Goal: Navigation & Orientation: Understand site structure

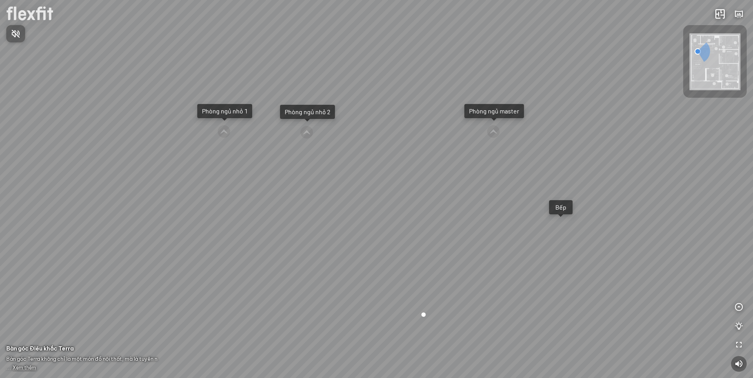
drag, startPoint x: 352, startPoint y: 182, endPoint x: 356, endPoint y: 181, distance: 4.2
click at [356, 181] on div at bounding box center [376, 189] width 753 height 378
click at [20, 33] on span "Nhấn để bật âm thanh" at bounding box center [20, 34] width 0 height 10
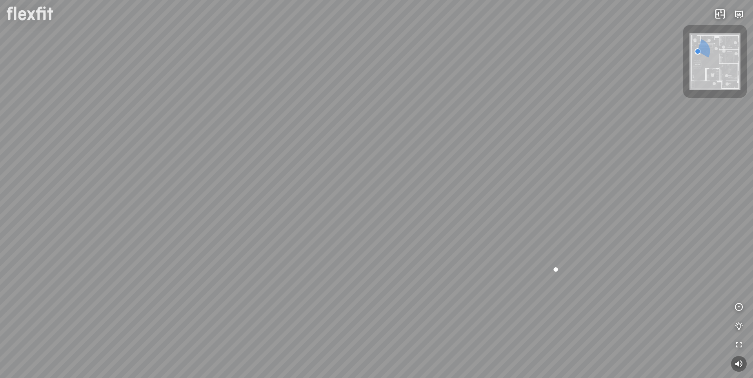
drag, startPoint x: 241, startPoint y: 212, endPoint x: 387, endPoint y: 138, distance: 163.2
click at [387, 138] on div "Ban công Bếp Phòng ngủ master Phòng ngủ nhỏ 1 Phòng ngủ nhỏ 2 Bộ sưu tập phòng …" at bounding box center [376, 189] width 753 height 378
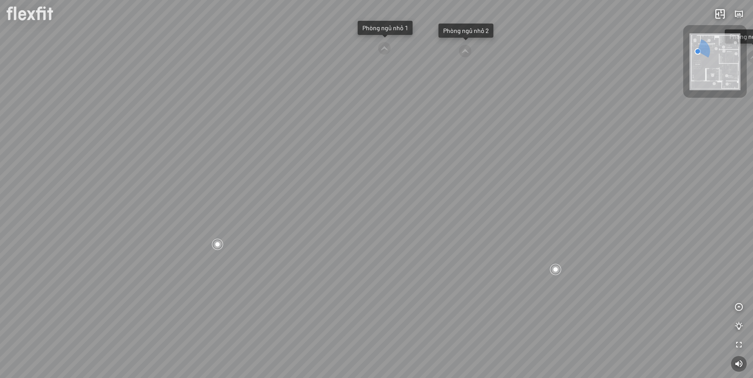
drag, startPoint x: 291, startPoint y: 179, endPoint x: 461, endPoint y: 190, distance: 170.1
click at [440, 186] on div "Ban công Bếp Phòng ngủ master Phòng ngủ nhỏ 1 Phòng ngủ nhỏ 2 Bộ sưu tập phòng …" at bounding box center [376, 189] width 753 height 378
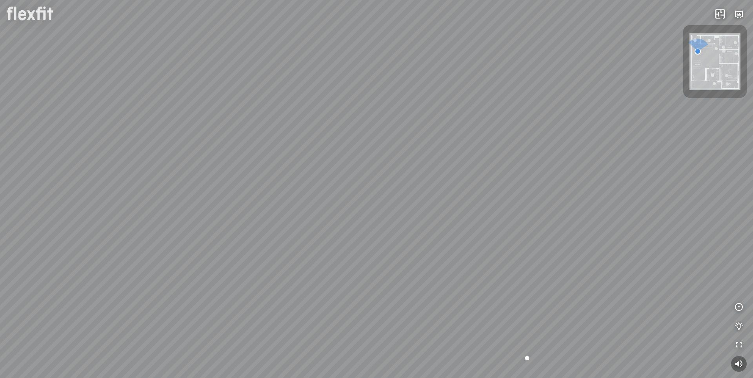
drag, startPoint x: 395, startPoint y: 149, endPoint x: 426, endPoint y: 228, distance: 84.5
click at [426, 228] on div "Ban công Bếp Phòng ngủ master Phòng ngủ nhỏ 1 Phòng ngủ nhỏ 2 Bộ sưu tập phòng …" at bounding box center [376, 189] width 753 height 378
drag, startPoint x: 476, startPoint y: 165, endPoint x: 209, endPoint y: 169, distance: 267.0
click at [211, 170] on div "Ban công Bếp Phòng ngủ master Phòng ngủ nhỏ 1 Phòng ngủ nhỏ 2 Bộ sưu tập phòng …" at bounding box center [376, 189] width 753 height 378
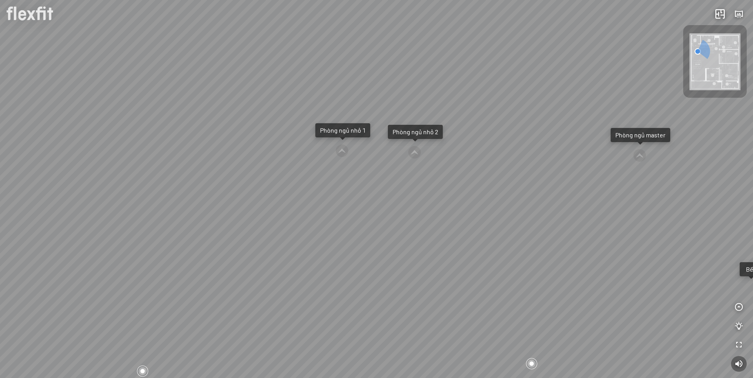
drag, startPoint x: 410, startPoint y: 238, endPoint x: 239, endPoint y: 216, distance: 172.7
click at [239, 216] on div "Ban công Bếp Phòng ngủ master Phòng ngủ nhỏ 1 Phòng ngủ nhỏ 2 Bộ sưu tập phòng …" at bounding box center [376, 189] width 753 height 378
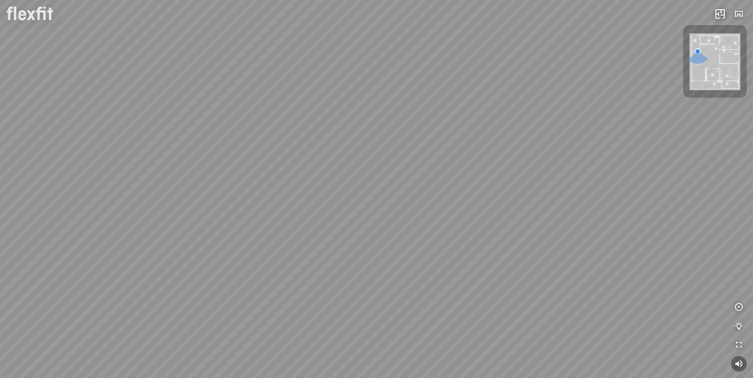
drag, startPoint x: 506, startPoint y: 254, endPoint x: 201, endPoint y: 234, distance: 305.7
click at [201, 234] on div "Ban công Bếp Phòng ngủ master Phòng ngủ nhỏ 1 Phòng ngủ nhỏ 2 Bộ sưu tập phòng …" at bounding box center [376, 189] width 753 height 378
drag, startPoint x: 478, startPoint y: 231, endPoint x: 425, endPoint y: 254, distance: 57.9
click at [425, 254] on div "Ban công Bếp Phòng ngủ master Phòng ngủ nhỏ 1 Phòng ngủ nhỏ 2 Bộ sưu tập phòng …" at bounding box center [376, 189] width 753 height 378
click at [356, 204] on div at bounding box center [355, 207] width 12 height 12
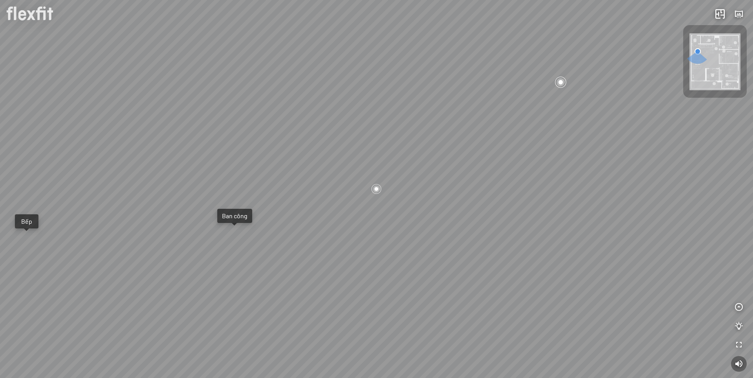
click at [377, 188] on div at bounding box center [377, 189] width 12 height 12
click at [235, 234] on div "Ban công Bếp Phòng ngủ master Phòng ngủ nhỏ 1 Phòng ngủ nhỏ 2 Bộ sưu tập phòng …" at bounding box center [376, 189] width 753 height 378
drag, startPoint x: 422, startPoint y: 211, endPoint x: 281, endPoint y: 245, distance: 145.2
click at [270, 261] on div "Phòng khách" at bounding box center [376, 189] width 753 height 378
drag, startPoint x: 315, startPoint y: 176, endPoint x: 321, endPoint y: 296, distance: 120.9
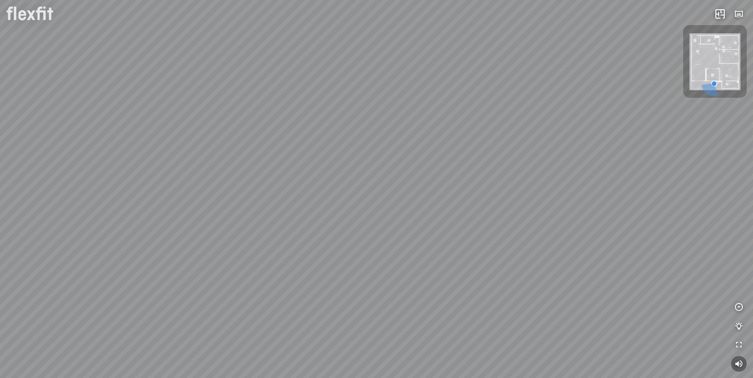
click at [319, 300] on div "Phòng khách" at bounding box center [376, 189] width 753 height 378
drag, startPoint x: 308, startPoint y: 207, endPoint x: 472, endPoint y: 288, distance: 182.7
click at [462, 299] on div "Phòng khách" at bounding box center [376, 189] width 753 height 378
drag, startPoint x: 420, startPoint y: 257, endPoint x: 302, endPoint y: 230, distance: 120.2
click at [302, 230] on div "Phòng khách" at bounding box center [376, 189] width 753 height 378
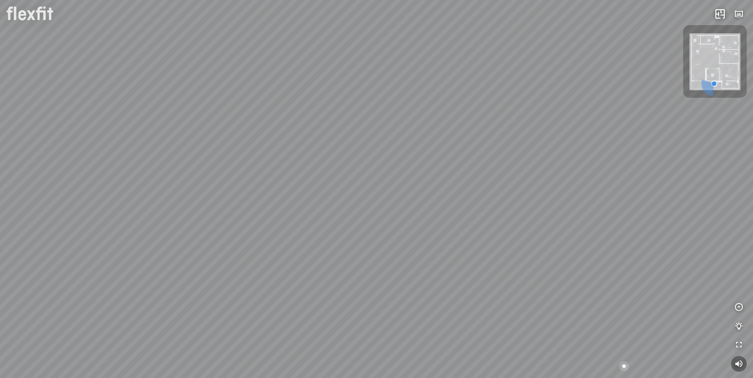
drag, startPoint x: 471, startPoint y: 281, endPoint x: 357, endPoint y: 99, distance: 215.3
click at [362, 115] on div "Phòng khách" at bounding box center [376, 189] width 753 height 378
drag, startPoint x: 434, startPoint y: 211, endPoint x: 298, endPoint y: 178, distance: 140.6
click at [292, 173] on div "Phòng khách" at bounding box center [376, 189] width 753 height 378
drag, startPoint x: 373, startPoint y: 179, endPoint x: 231, endPoint y: 240, distance: 154.2
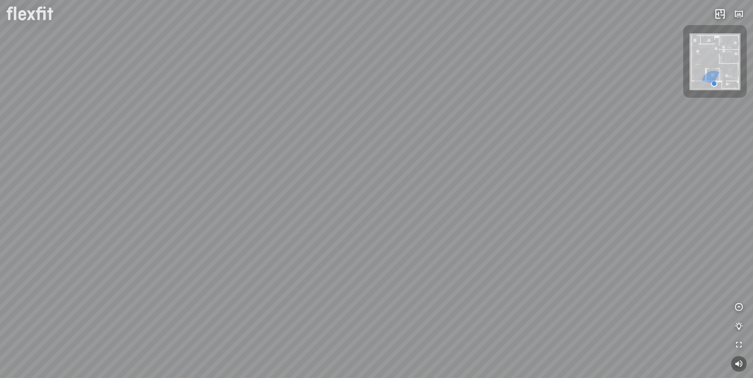
click at [231, 240] on div "Phòng khách" at bounding box center [376, 189] width 753 height 378
click at [710, 55] on img at bounding box center [714, 61] width 51 height 57
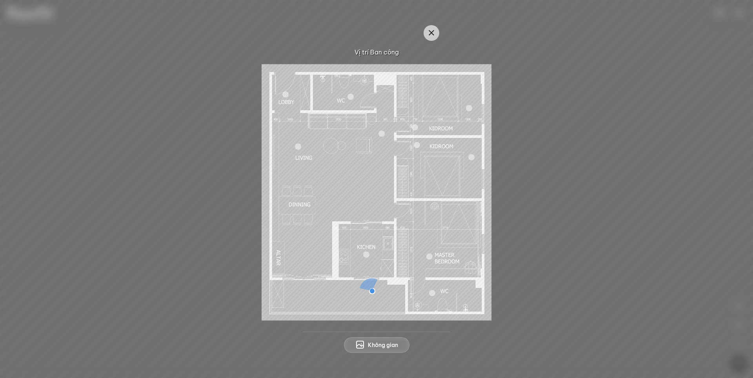
click at [297, 145] on div at bounding box center [298, 146] width 6 height 6
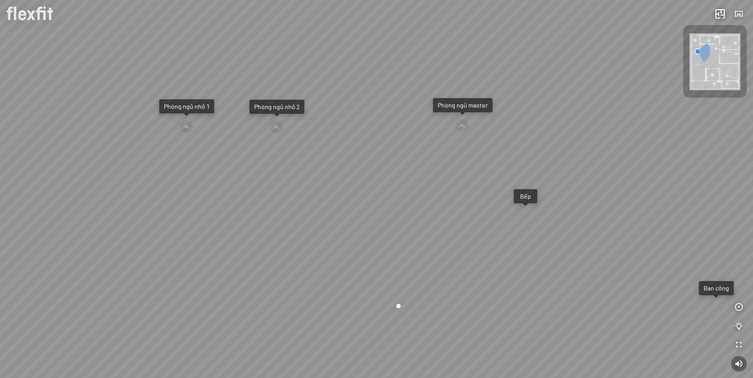
drag, startPoint x: 441, startPoint y: 256, endPoint x: 147, endPoint y: 229, distance: 295.7
click at [157, 227] on div "Ban công Bếp Phòng ngủ master Phòng ngủ nhỏ 1 Phòng ngủ nhỏ 2 Bộ sưu tập phòng …" at bounding box center [376, 189] width 753 height 378
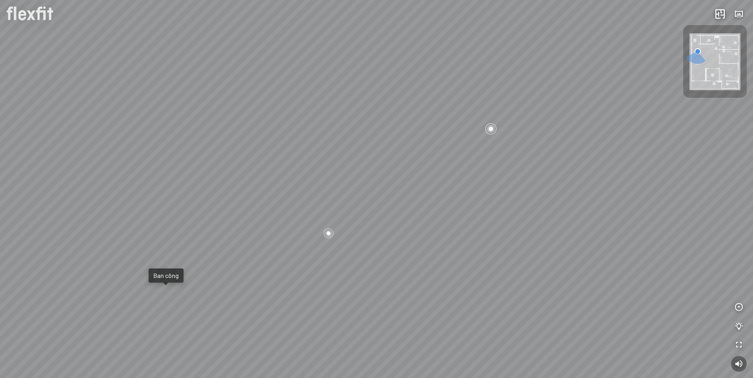
drag, startPoint x: 350, startPoint y: 267, endPoint x: 339, endPoint y: 312, distance: 46.7
click at [340, 312] on div "Ban công Bếp Phòng ngủ master Phòng ngủ nhỏ 1 Phòng ngủ nhỏ 2 Bộ sưu tập phòng …" at bounding box center [376, 189] width 753 height 378
click at [316, 278] on div at bounding box center [318, 278] width 12 height 12
click at [559, 81] on div at bounding box center [560, 81] width 13 height 13
drag, startPoint x: 286, startPoint y: 236, endPoint x: 298, endPoint y: 142, distance: 94.5
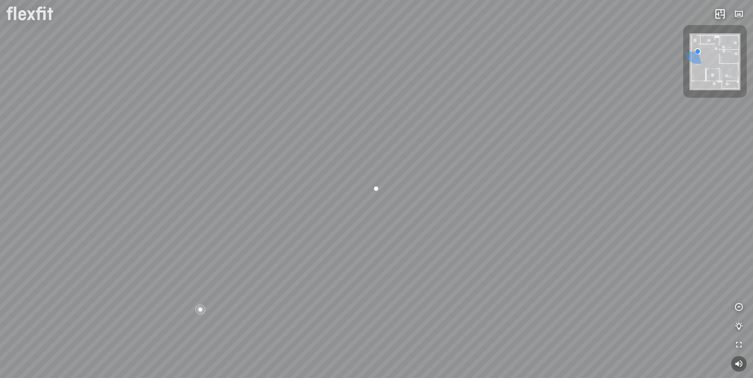
click at [296, 146] on div "Ban công Bếp Phòng ngủ master Phòng ngủ nhỏ 1 Phòng ngủ nhỏ 2 Bộ sưu tập phòng …" at bounding box center [376, 189] width 753 height 378
drag, startPoint x: 152, startPoint y: 123, endPoint x: 433, endPoint y: 138, distance: 281.9
click at [363, 117] on div "Ban công Bếp Phòng ngủ master Phòng ngủ nhỏ 1 Phòng ngủ nhỏ 2 Bộ sưu tập phòng …" at bounding box center [376, 189] width 753 height 378
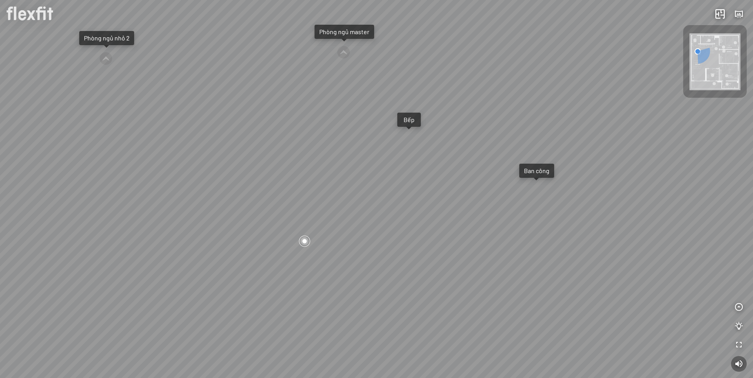
drag, startPoint x: 162, startPoint y: 258, endPoint x: 251, endPoint y: 252, distance: 88.8
click at [251, 252] on div "Ban công Bếp Phòng ngủ master Phòng ngủ nhỏ 1 Phòng ngủ nhỏ 2 Bộ sưu tập phòng …" at bounding box center [376, 189] width 753 height 378
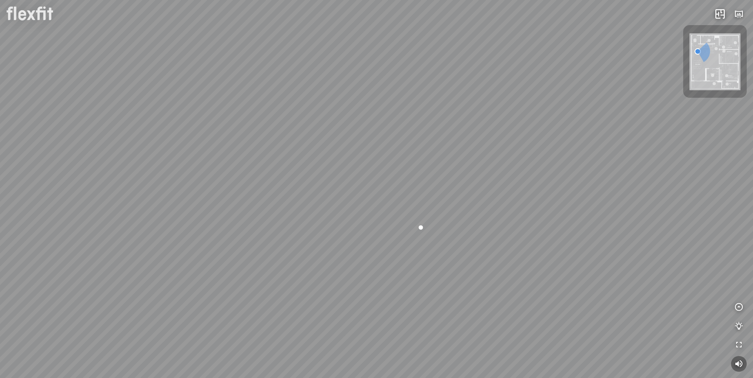
drag, startPoint x: 282, startPoint y: 278, endPoint x: 483, endPoint y: 307, distance: 202.8
click at [498, 310] on div "Ban công Bếp Phòng ngủ master Phòng ngủ nhỏ 1 Phòng ngủ nhỏ 2 Bộ sưu tập phòng …" at bounding box center [376, 189] width 753 height 378
drag, startPoint x: 414, startPoint y: 277, endPoint x: 485, endPoint y: 285, distance: 71.4
click at [485, 285] on div "Ban công Bếp Phòng ngủ master Phòng ngủ nhỏ 1 Phòng ngủ nhỏ 2 Bộ sưu tập phòng …" at bounding box center [376, 189] width 753 height 378
drag, startPoint x: 507, startPoint y: 282, endPoint x: 387, endPoint y: 307, distance: 123.3
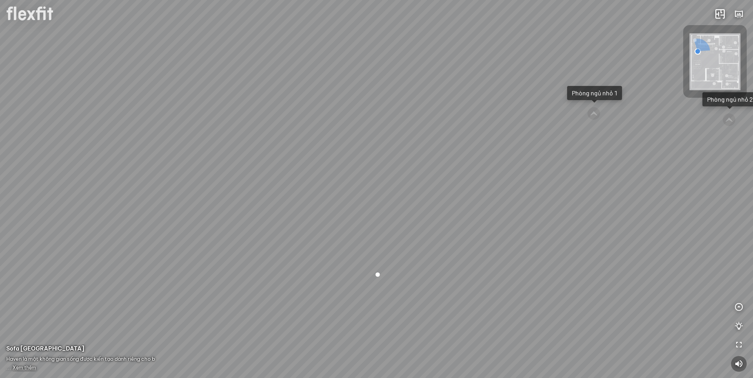
click at [387, 307] on div "Ban công Bếp Phòng ngủ master Phòng ngủ nhỏ 1 Phòng ngủ nhỏ 2 Bộ sưu tập phòng …" at bounding box center [376, 189] width 753 height 378
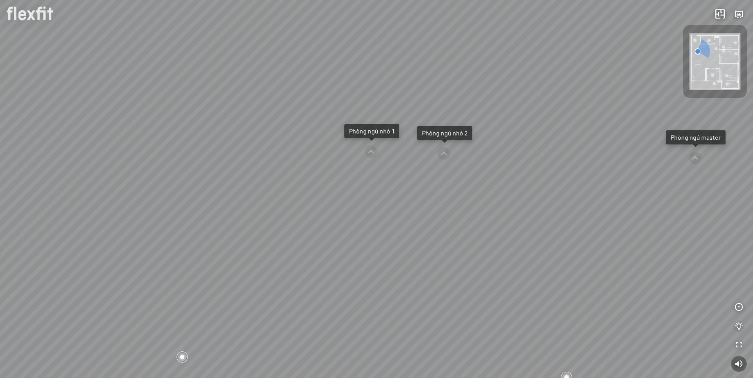
drag, startPoint x: 518, startPoint y: 264, endPoint x: 472, endPoint y: 271, distance: 46.7
click at [472, 271] on div "Ban công Bếp Phòng ngủ master Phòng ngủ nhỏ 1 Phòng ngủ nhỏ 2 Bộ sưu tập phòng …" at bounding box center [376, 189] width 753 height 378
click at [387, 301] on div "Ban công Bếp Phòng ngủ master Phòng ngủ nhỏ 1 Phòng ngủ nhỏ 2 Bộ sưu tập phòng …" at bounding box center [376, 189] width 753 height 378
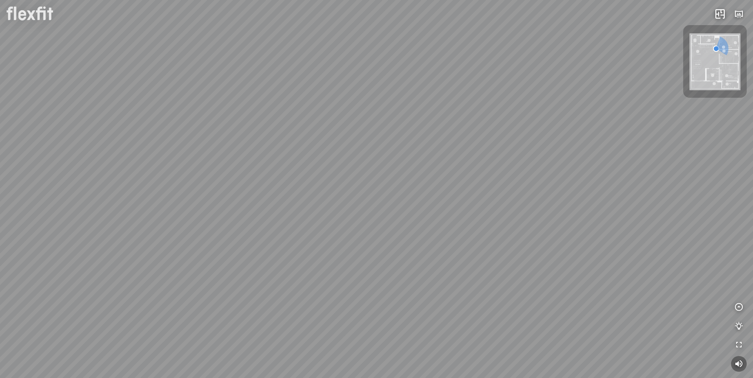
drag, startPoint x: 198, startPoint y: 279, endPoint x: 492, endPoint y: 245, distance: 296.8
click at [425, 246] on div at bounding box center [376, 189] width 753 height 378
drag, startPoint x: 317, startPoint y: 251, endPoint x: 488, endPoint y: 222, distance: 173.3
click at [487, 222] on div "Bếp WC Phòng ngủ master Phòng ngủ nhỏ 2 Phòng ngủ nhỏ 1 Bộ sưu tập phòng ăn Ari…" at bounding box center [376, 189] width 753 height 378
click at [466, 279] on div at bounding box center [464, 280] width 13 height 13
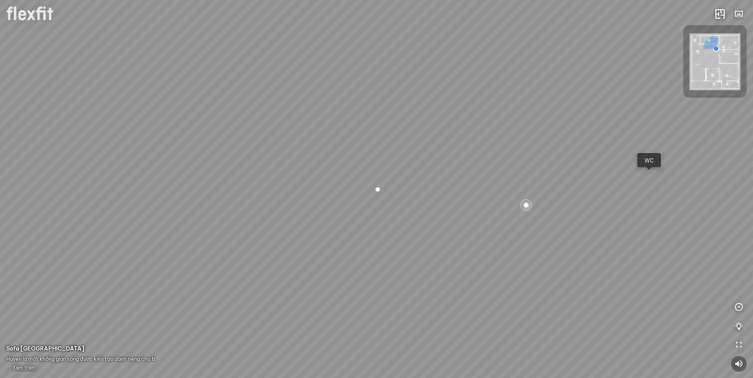
drag, startPoint x: 269, startPoint y: 267, endPoint x: 479, endPoint y: 303, distance: 213.5
click at [476, 301] on div "Bếp WC Phòng ngủ master Phòng ngủ nhỏ 2 Phòng ngủ nhỏ 1 Bộ sưu tập phòng ăn Ari…" at bounding box center [376, 189] width 753 height 378
drag, startPoint x: 514, startPoint y: 234, endPoint x: 545, endPoint y: 303, distance: 75.3
click at [545, 303] on div "Bếp WC Phòng ngủ master Phòng ngủ nhỏ 2 Phòng ngủ nhỏ 1 Bộ sưu tập phòng ăn Ari…" at bounding box center [376, 189] width 753 height 378
click at [311, 147] on div at bounding box center [311, 147] width 12 height 12
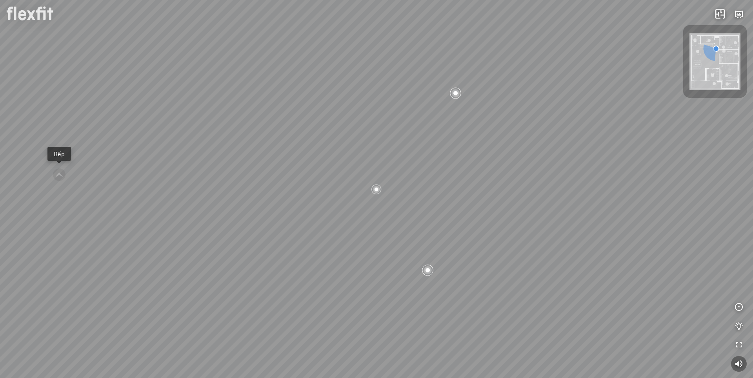
click at [452, 91] on div at bounding box center [455, 92] width 13 height 13
drag, startPoint x: 199, startPoint y: 301, endPoint x: 374, endPoint y: 268, distance: 178.9
click at [372, 269] on div "Bếp WC Phòng ngủ master Phòng ngủ nhỏ 2 Phòng ngủ nhỏ 1 Bộ sưu tập phòng ăn Ari…" at bounding box center [376, 189] width 753 height 378
click at [364, 195] on div at bounding box center [363, 195] width 13 height 13
drag, startPoint x: 416, startPoint y: 263, endPoint x: 270, endPoint y: 174, distance: 171.6
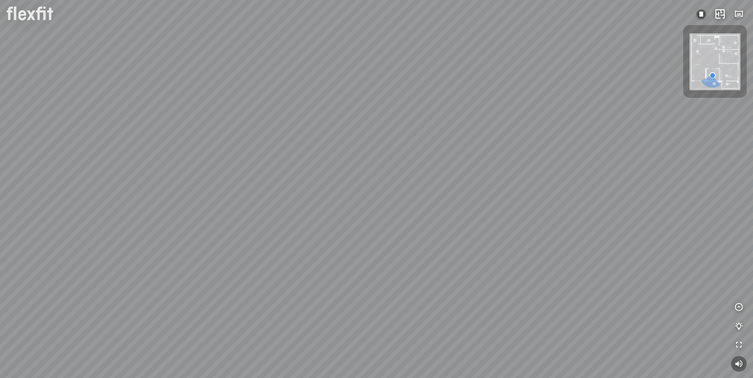
click at [271, 172] on div at bounding box center [376, 189] width 753 height 378
drag, startPoint x: 439, startPoint y: 225, endPoint x: 232, endPoint y: 216, distance: 206.8
click at [232, 215] on div at bounding box center [376, 189] width 753 height 378
drag, startPoint x: 509, startPoint y: 208, endPoint x: 465, endPoint y: 214, distance: 44.3
click at [465, 214] on div at bounding box center [376, 189] width 753 height 378
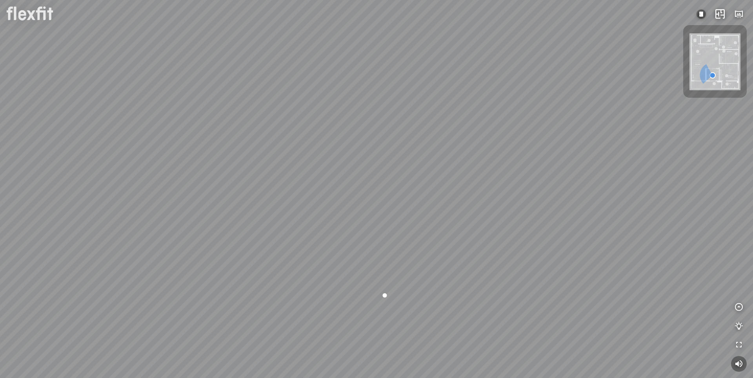
drag, startPoint x: 392, startPoint y: 198, endPoint x: 400, endPoint y: 307, distance: 108.9
click at [399, 304] on div at bounding box center [376, 189] width 753 height 378
drag, startPoint x: 214, startPoint y: 267, endPoint x: 421, endPoint y: 214, distance: 213.9
click at [490, 237] on div at bounding box center [376, 189] width 753 height 378
drag, startPoint x: 321, startPoint y: 197, endPoint x: 588, endPoint y: 234, distance: 269.2
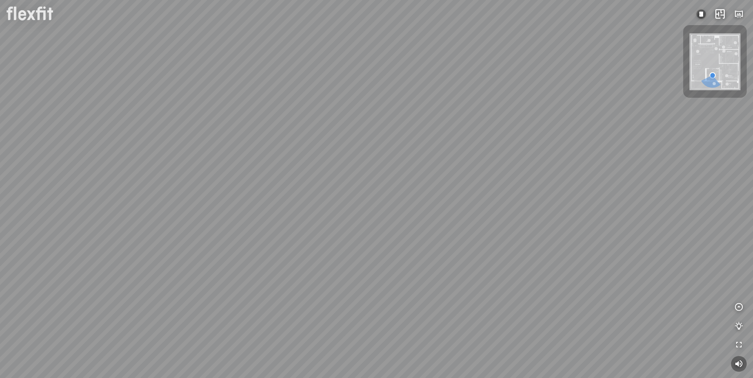
click at [568, 232] on div at bounding box center [376, 189] width 753 height 378
click at [385, 176] on div at bounding box center [383, 177] width 13 height 13
drag, startPoint x: 404, startPoint y: 301, endPoint x: 408, endPoint y: 200, distance: 101.2
click at [407, 203] on div at bounding box center [376, 189] width 753 height 378
click at [466, 281] on div at bounding box center [464, 281] width 13 height 13
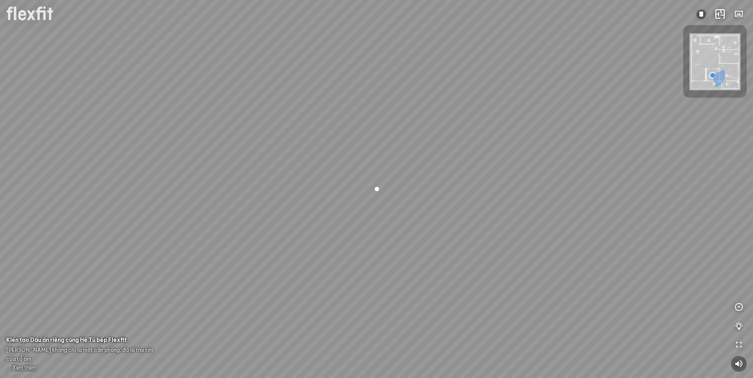
drag, startPoint x: 321, startPoint y: 287, endPoint x: 664, endPoint y: 304, distance: 343.1
click at [616, 292] on div at bounding box center [376, 189] width 753 height 378
drag, startPoint x: 512, startPoint y: 262, endPoint x: 507, endPoint y: 328, distance: 66.8
click at [507, 328] on div at bounding box center [376, 189] width 753 height 378
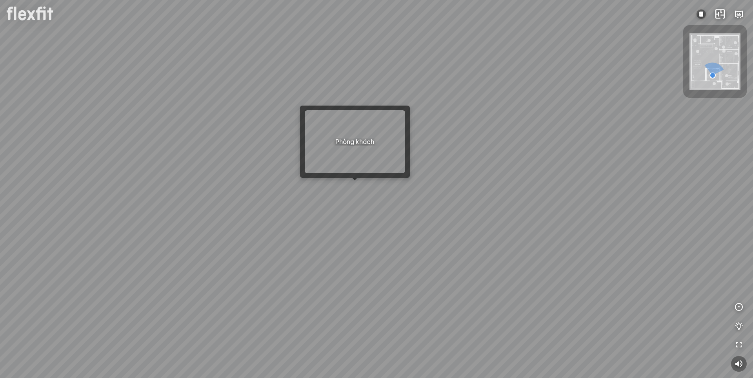
click at [360, 182] on div at bounding box center [376, 189] width 753 height 378
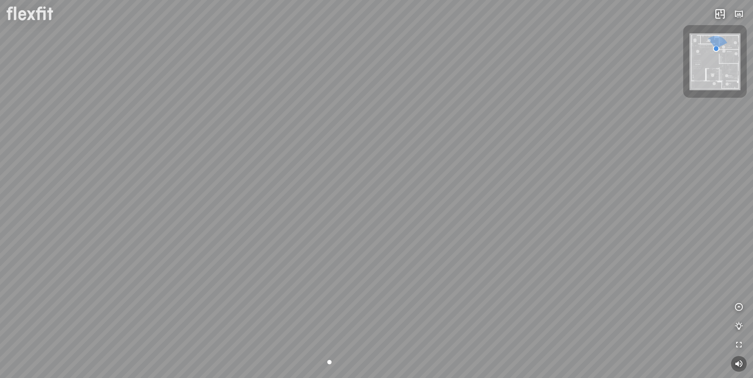
drag, startPoint x: 340, startPoint y: 268, endPoint x: 254, endPoint y: 263, distance: 86.0
click at [253, 264] on div "Bếp WC Phòng ngủ master Phòng ngủ nhỏ 2 Phòng ngủ nhỏ 1 Bộ sưu tập phòng ăn Ari…" at bounding box center [376, 189] width 753 height 378
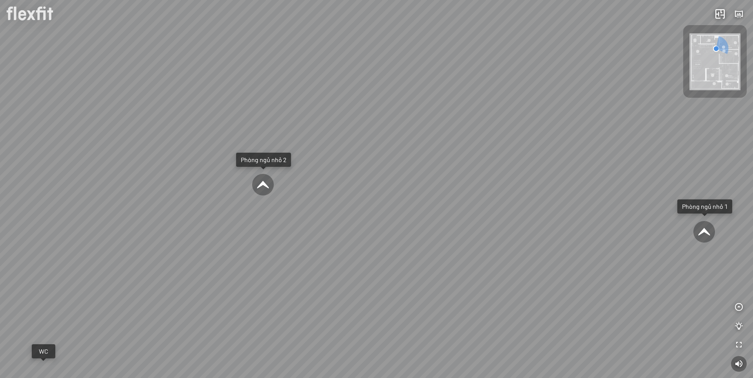
drag, startPoint x: 498, startPoint y: 267, endPoint x: 235, endPoint y: 259, distance: 263.6
click at [235, 262] on div "Bếp WC Phòng ngủ master Phòng ngủ nhỏ 2 Phòng ngủ nhỏ 1 Bộ sưu tập phòng ăn Ari…" at bounding box center [376, 189] width 753 height 378
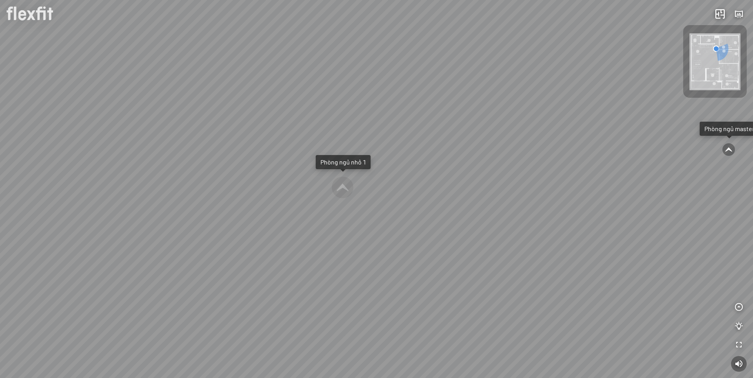
drag, startPoint x: 543, startPoint y: 283, endPoint x: 216, endPoint y: 263, distance: 326.9
click at [216, 263] on div "Bếp WC Phòng ngủ master Phòng ngủ nhỏ 2 Phòng ngủ nhỏ 1 Bộ sưu tập phòng ăn Ari…" at bounding box center [376, 189] width 753 height 378
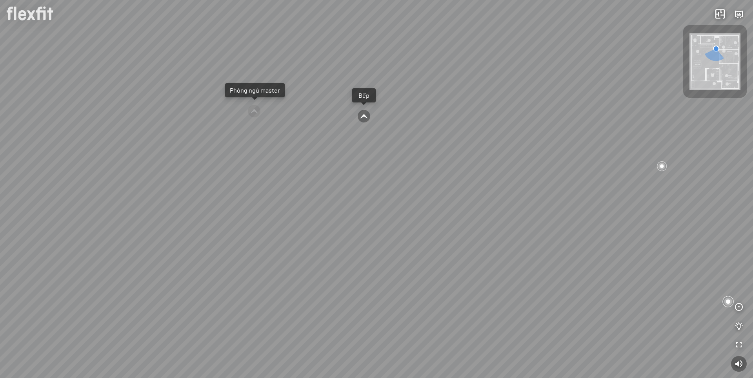
drag, startPoint x: 390, startPoint y: 269, endPoint x: 380, endPoint y: 346, distance: 77.6
click at [380, 346] on div "Bếp WC Phòng ngủ master Phòng ngủ nhỏ 2 Phòng ngủ nhỏ 1 Bộ sưu tập phòng ăn Ari…" at bounding box center [376, 189] width 753 height 378
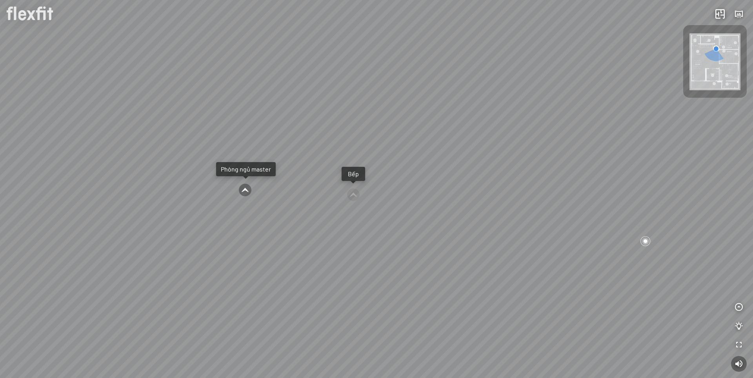
click at [247, 186] on div at bounding box center [244, 189] width 13 height 13
drag, startPoint x: 390, startPoint y: 279, endPoint x: 122, endPoint y: 179, distance: 285.5
click at [79, 163] on div "Phòng khách Phòng tắm master" at bounding box center [376, 189] width 753 height 378
drag, startPoint x: 413, startPoint y: 212, endPoint x: 196, endPoint y: 240, distance: 219.4
click at [196, 240] on div "Phòng khách Phòng tắm master" at bounding box center [376, 189] width 753 height 378
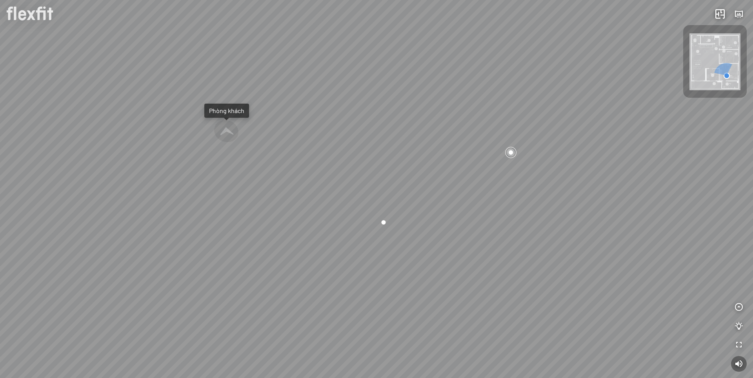
drag, startPoint x: 481, startPoint y: 271, endPoint x: 419, endPoint y: 314, distance: 75.7
click at [419, 314] on div "Phòng khách Phòng tắm master" at bounding box center [376, 189] width 753 height 378
click at [511, 151] on div at bounding box center [510, 151] width 13 height 13
drag, startPoint x: 209, startPoint y: 190, endPoint x: 346, endPoint y: 167, distance: 139.5
click at [346, 167] on div "Phòng khách Phòng tắm master" at bounding box center [376, 189] width 753 height 378
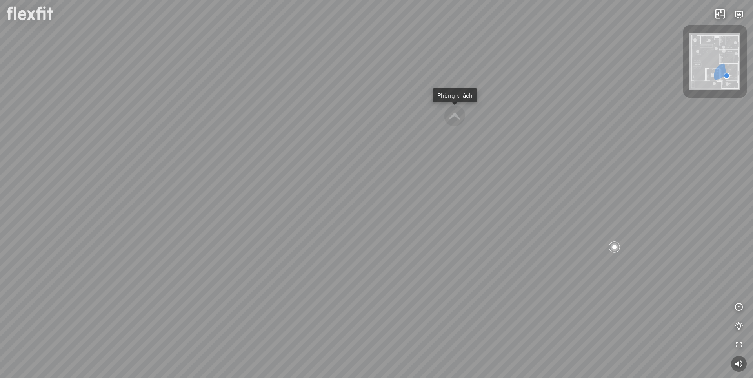
drag, startPoint x: 385, startPoint y: 196, endPoint x: 479, endPoint y: 193, distance: 94.9
click at [485, 190] on div "Phòng khách Phòng tắm master" at bounding box center [376, 189] width 753 height 378
drag, startPoint x: 365, startPoint y: 183, endPoint x: 479, endPoint y: 194, distance: 115.0
click at [479, 193] on div "Phòng khách Phòng tắm master" at bounding box center [376, 189] width 753 height 378
click at [414, 143] on div at bounding box center [412, 143] width 22 height 21
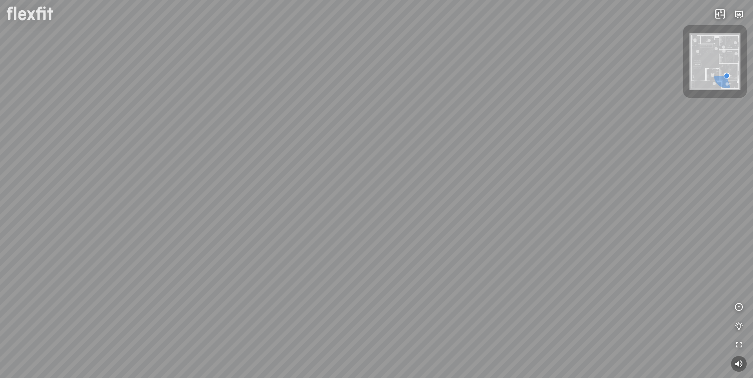
drag, startPoint x: 270, startPoint y: 193, endPoint x: 388, endPoint y: 151, distance: 125.6
click at [386, 151] on div at bounding box center [376, 189] width 753 height 378
drag, startPoint x: 563, startPoint y: 254, endPoint x: 557, endPoint y: 211, distance: 43.6
click at [557, 211] on div at bounding box center [376, 189] width 753 height 378
drag, startPoint x: 518, startPoint y: 252, endPoint x: 421, endPoint y: 242, distance: 97.1
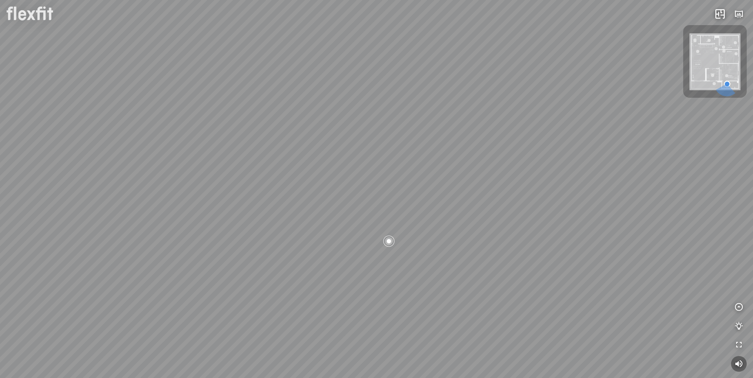
click at [437, 236] on div at bounding box center [376, 189] width 753 height 378
drag, startPoint x: 459, startPoint y: 280, endPoint x: 456, endPoint y: 288, distance: 8.6
click at [456, 287] on div at bounding box center [376, 189] width 753 height 378
drag, startPoint x: 496, startPoint y: 190, endPoint x: 313, endPoint y: 257, distance: 195.0
click at [317, 257] on div at bounding box center [376, 189] width 753 height 378
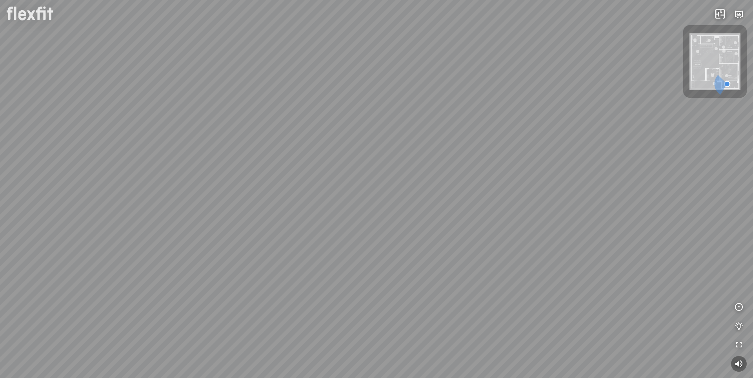
drag, startPoint x: 391, startPoint y: 245, endPoint x: 334, endPoint y: 257, distance: 58.4
click at [334, 257] on div at bounding box center [376, 189] width 753 height 378
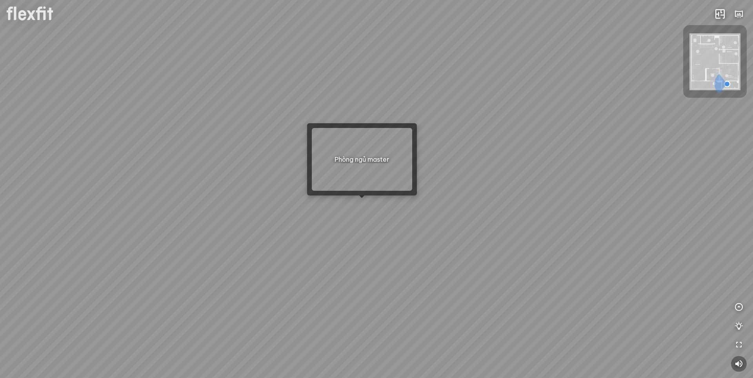
click at [360, 205] on div at bounding box center [376, 189] width 753 height 378
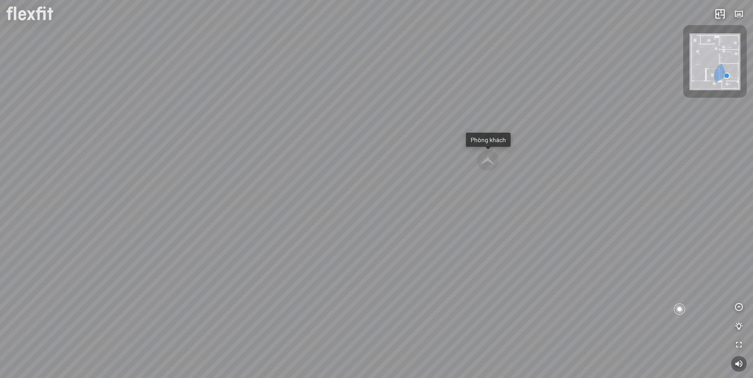
drag, startPoint x: 422, startPoint y: 268, endPoint x: 561, endPoint y: 252, distance: 139.3
click at [546, 250] on div "Phòng khách Phòng tắm master" at bounding box center [376, 189] width 753 height 378
drag, startPoint x: 498, startPoint y: 259, endPoint x: 616, endPoint y: 260, distance: 118.4
click at [616, 260] on div "Phòng khách Phòng tắm master" at bounding box center [376, 189] width 753 height 378
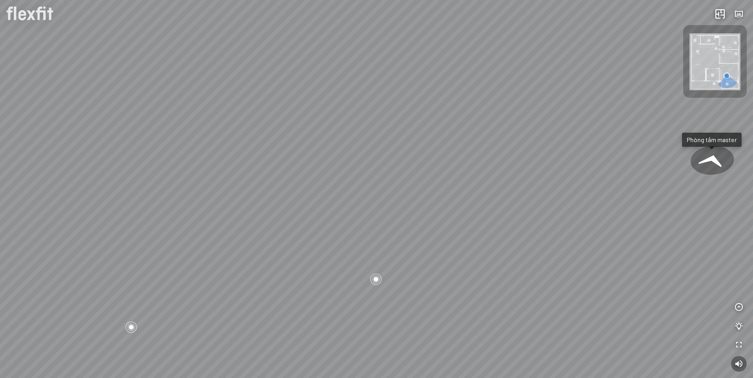
drag, startPoint x: 370, startPoint y: 264, endPoint x: 381, endPoint y: 233, distance: 32.9
click at [381, 233] on div "Phòng khách Phòng tắm master" at bounding box center [376, 189] width 753 height 378
drag, startPoint x: 274, startPoint y: 276, endPoint x: 398, endPoint y: 251, distance: 125.6
click at [387, 252] on div "Phòng khách Phòng tắm master" at bounding box center [376, 189] width 753 height 378
drag, startPoint x: 434, startPoint y: 267, endPoint x: 285, endPoint y: 260, distance: 149.5
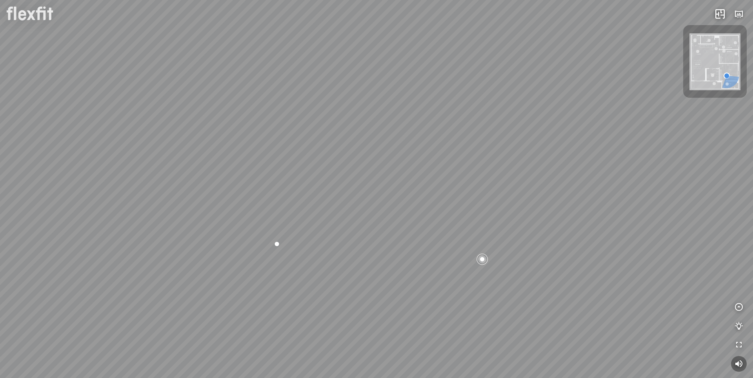
click at [285, 261] on div "Phòng khách Phòng tắm master" at bounding box center [376, 189] width 753 height 378
drag, startPoint x: 383, startPoint y: 266, endPoint x: 452, endPoint y: 233, distance: 75.6
click at [473, 276] on div "Phòng khách Phòng tắm master" at bounding box center [376, 189] width 753 height 378
drag, startPoint x: 429, startPoint y: 145, endPoint x: 518, endPoint y: 255, distance: 141.9
click at [522, 252] on div "Phòng khách Phòng tắm master" at bounding box center [376, 189] width 753 height 378
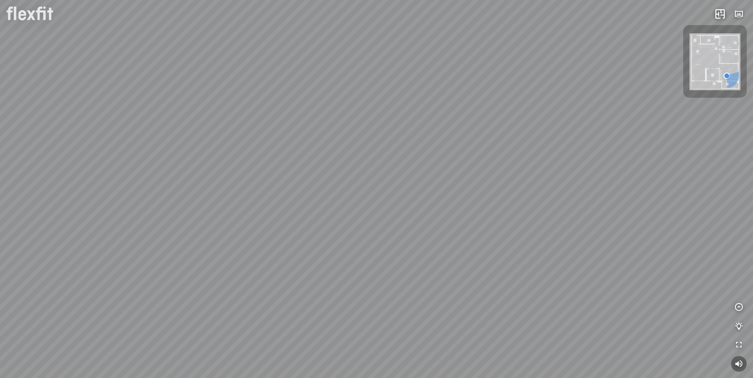
drag, startPoint x: 516, startPoint y: 208, endPoint x: 565, endPoint y: 258, distance: 69.6
click at [565, 258] on div "Phòng khách Phòng tắm master" at bounding box center [376, 189] width 753 height 378
drag, startPoint x: 409, startPoint y: 187, endPoint x: 494, endPoint y: 162, distance: 87.9
click at [495, 161] on div "Phòng khách Phòng tắm master" at bounding box center [376, 189] width 753 height 378
drag, startPoint x: 354, startPoint y: 187, endPoint x: 482, endPoint y: 149, distance: 133.6
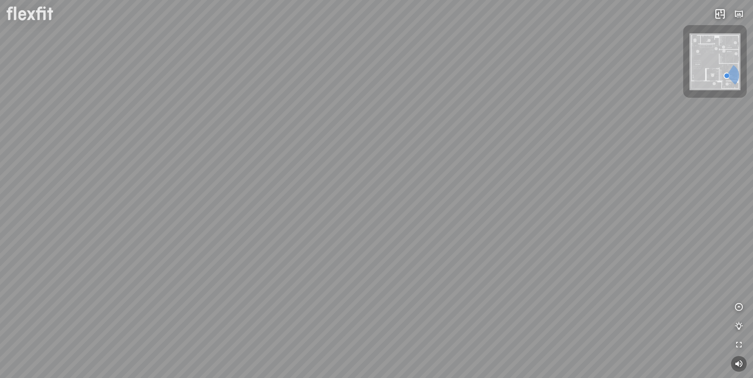
click at [483, 148] on div "Phòng khách Phòng tắm master" at bounding box center [376, 189] width 753 height 378
drag, startPoint x: 460, startPoint y: 180, endPoint x: 495, endPoint y: 160, distance: 40.0
click at [497, 156] on div "Phòng khách Phòng tắm master" at bounding box center [376, 189] width 753 height 378
drag, startPoint x: 378, startPoint y: 164, endPoint x: 406, endPoint y: 158, distance: 29.2
click at [406, 158] on div "Phòng khách Phòng tắm master" at bounding box center [376, 189] width 753 height 378
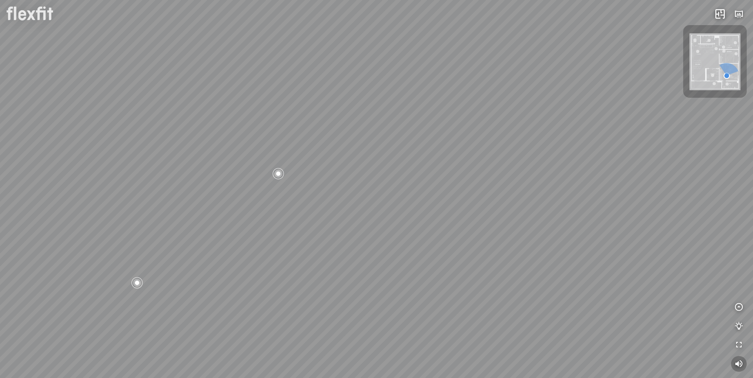
click at [736, 362] on icon "button" at bounding box center [738, 363] width 9 height 9
drag, startPoint x: 536, startPoint y: 308, endPoint x: 591, endPoint y: 317, distance: 56.0
click at [579, 311] on div "Phòng khách Phòng tắm master" at bounding box center [376, 189] width 753 height 378
drag, startPoint x: 482, startPoint y: 301, endPoint x: 488, endPoint y: 296, distance: 7.8
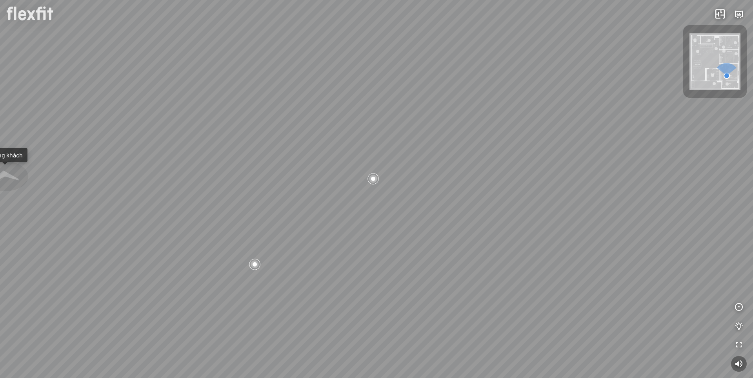
click at [507, 301] on div "Phòng khách Phòng tắm master" at bounding box center [376, 189] width 753 height 378
drag, startPoint x: 266, startPoint y: 184, endPoint x: 326, endPoint y: 193, distance: 60.6
click at [324, 191] on div "Phòng khách Phòng tắm master" at bounding box center [376, 189] width 753 height 378
click at [282, 176] on div at bounding box center [281, 176] width 23 height 22
drag, startPoint x: 289, startPoint y: 276, endPoint x: 410, endPoint y: 282, distance: 121.3
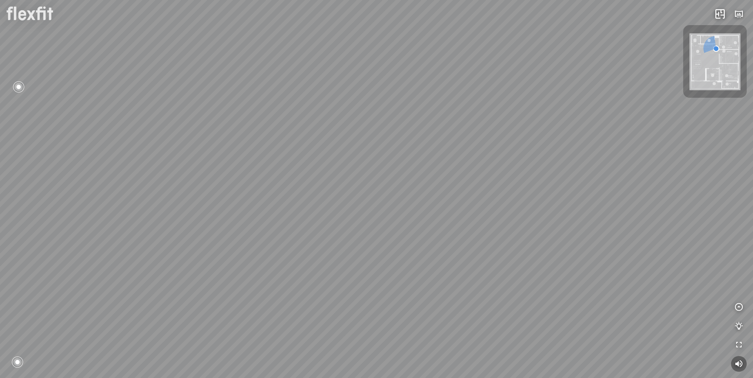
click at [421, 276] on div "Bếp WC Phòng ngủ master Phòng ngủ nhỏ 2 Phòng ngủ nhỏ 1 Bộ sưu tập phòng ăn Ari…" at bounding box center [376, 189] width 753 height 378
drag, startPoint x: 352, startPoint y: 287, endPoint x: 448, endPoint y: 290, distance: 96.1
click at [448, 290] on div "Bếp WC Phòng ngủ master Phòng ngủ nhỏ 2 Phòng ngủ nhỏ 1 Bộ sưu tập phòng ăn Ari…" at bounding box center [376, 189] width 753 height 378
drag, startPoint x: 411, startPoint y: 292, endPoint x: 493, endPoint y: 278, distance: 83.4
click at [493, 278] on div "Bếp WC Phòng ngủ master Phòng ngủ nhỏ 2 Phòng ngủ nhỏ 1 Bộ sưu tập phòng ăn Ari…" at bounding box center [376, 189] width 753 height 378
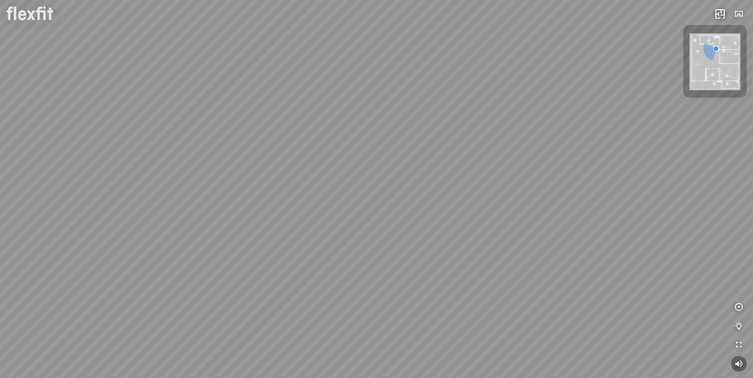
drag, startPoint x: 386, startPoint y: 279, endPoint x: 449, endPoint y: 314, distance: 72.1
click at [449, 314] on div "Bếp WC Phòng ngủ master Phòng ngủ nhỏ 2 Phòng ngủ nhỏ 1 Bộ sưu tập phòng ăn Ari…" at bounding box center [376, 189] width 753 height 378
drag, startPoint x: 418, startPoint y: 269, endPoint x: 412, endPoint y: 316, distance: 46.9
click at [412, 316] on div "Bếp WC Phòng ngủ master Phòng ngủ nhỏ 2 Phòng ngủ nhỏ 1 Bộ sưu tập phòng ăn Ari…" at bounding box center [376, 189] width 753 height 378
drag, startPoint x: 460, startPoint y: 276, endPoint x: 480, endPoint y: 274, distance: 19.7
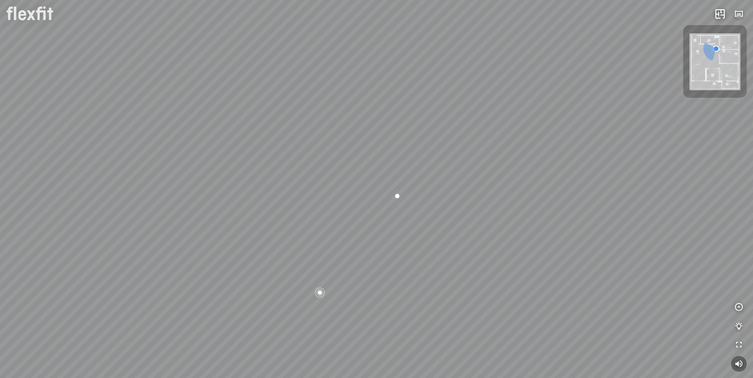
click at [471, 274] on div "Bếp WC Phòng ngủ master Phòng ngủ nhỏ 2 Phòng ngủ nhỏ 1 Bộ sưu tập phòng ăn Ari…" at bounding box center [376, 189] width 753 height 378
drag, startPoint x: 378, startPoint y: 312, endPoint x: 449, endPoint y: 301, distance: 71.5
click at [436, 302] on div "Bếp WC Phòng ngủ master Phòng ngủ nhỏ 2 Phòng ngủ nhỏ 1 Bộ sưu tập phòng ăn Ari…" at bounding box center [376, 189] width 753 height 378
drag, startPoint x: 458, startPoint y: 130, endPoint x: 396, endPoint y: 116, distance: 64.4
click at [396, 116] on div "Bếp WC Phòng ngủ master Phòng ngủ nhỏ 2 Phòng ngủ nhỏ 1 Bộ sưu tập phòng ăn Ari…" at bounding box center [376, 189] width 753 height 378
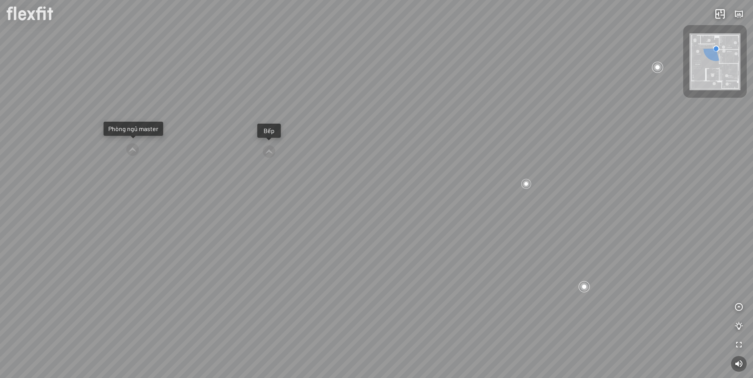
drag, startPoint x: 363, startPoint y: 191, endPoint x: 513, endPoint y: 192, distance: 150.2
click at [513, 189] on div "Bếp WC Phòng ngủ master Phòng ngủ nhỏ 2 Phòng ngủ nhỏ 1 Bộ sưu tập phòng ăn Ari…" at bounding box center [376, 189] width 753 height 378
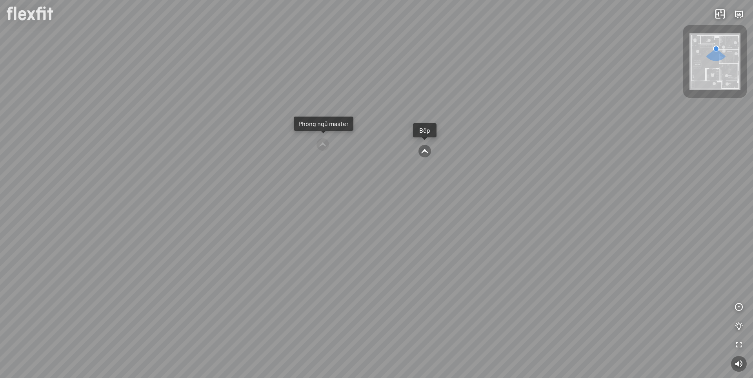
drag, startPoint x: 435, startPoint y: 207, endPoint x: 509, endPoint y: 205, distance: 74.1
click at [520, 200] on div "Bếp WC Phòng ngủ master Phòng ngủ nhỏ 2 Phòng ngủ nhỏ 1 Bộ sưu tập phòng ăn Ari…" at bounding box center [376, 189] width 753 height 378
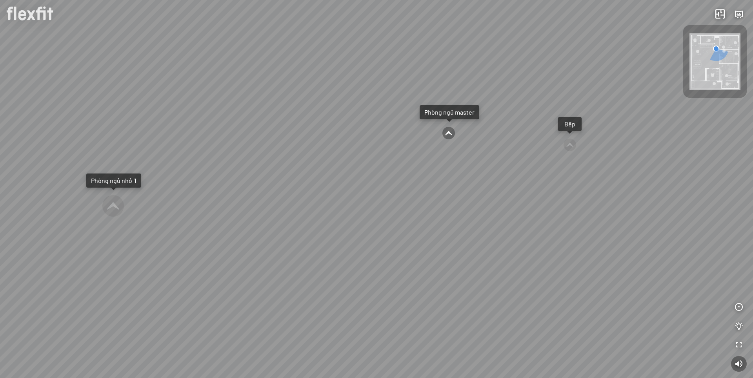
drag, startPoint x: 402, startPoint y: 207, endPoint x: 538, endPoint y: 218, distance: 136.5
click at [536, 216] on div "Bếp WC Phòng ngủ master Phòng ngủ nhỏ 2 Phòng ngủ nhỏ 1 Bộ sưu tập phòng ăn Ari…" at bounding box center [376, 189] width 753 height 378
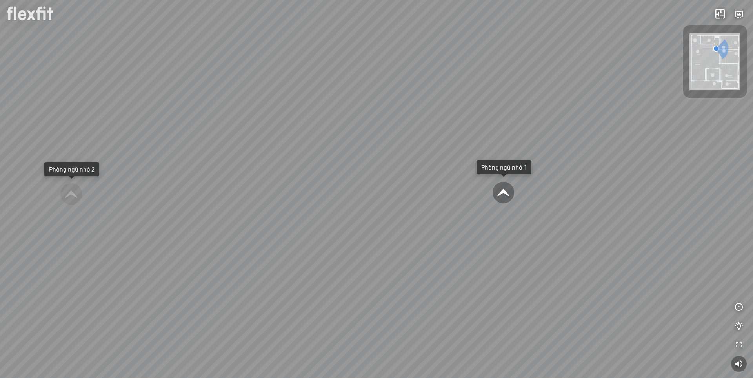
drag, startPoint x: 530, startPoint y: 237, endPoint x: 561, endPoint y: 241, distance: 31.3
click at [599, 236] on div "Bếp WC Phòng ngủ master Phòng ngủ nhỏ 2 Phòng ngủ nhỏ 1 Bộ sưu tập phòng ăn Ari…" at bounding box center [376, 189] width 753 height 378
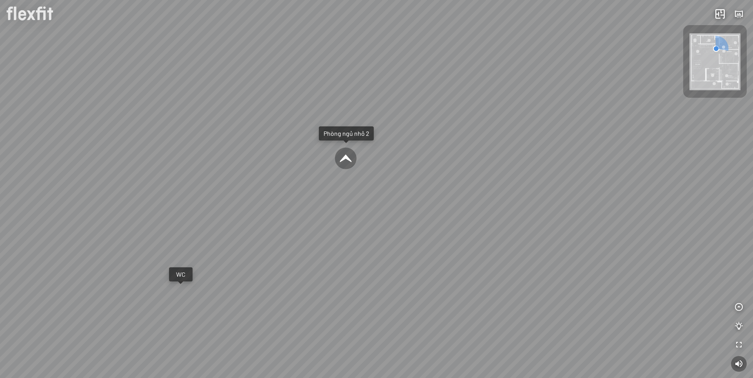
drag, startPoint x: 352, startPoint y: 220, endPoint x: 535, endPoint y: 209, distance: 182.7
click at [536, 208] on div "Bếp WC Phòng ngủ master Phòng ngủ nhỏ 2 Phòng ngủ nhỏ 1 Bộ sưu tập phòng ăn Ari…" at bounding box center [376, 189] width 753 height 378
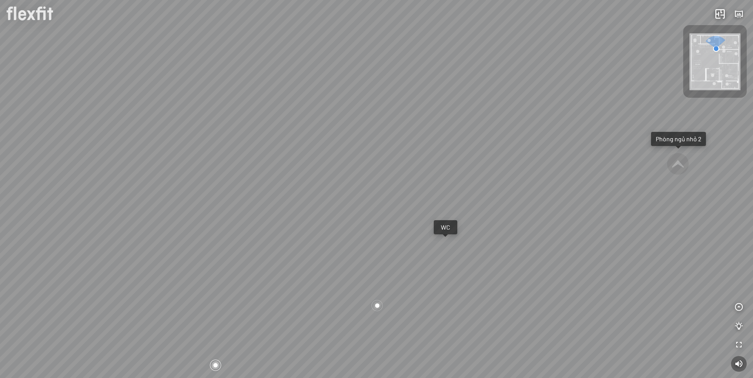
drag, startPoint x: 294, startPoint y: 209, endPoint x: 358, endPoint y: 164, distance: 77.7
click at [357, 165] on div "Bếp WC Phòng ngủ master Phòng ngủ nhỏ 2 Phòng ngủ nhỏ 1 Bộ sưu tập phòng ăn Ari…" at bounding box center [376, 189] width 753 height 378
drag, startPoint x: 295, startPoint y: 139, endPoint x: 343, endPoint y: 129, distance: 48.7
click at [321, 130] on div "Bếp WC Phòng ngủ master Phòng ngủ nhỏ 2 Phòng ngủ nhỏ 1 Bộ sưu tập phòng ăn Ari…" at bounding box center [376, 189] width 753 height 378
drag, startPoint x: 311, startPoint y: 143, endPoint x: 422, endPoint y: 142, distance: 111.0
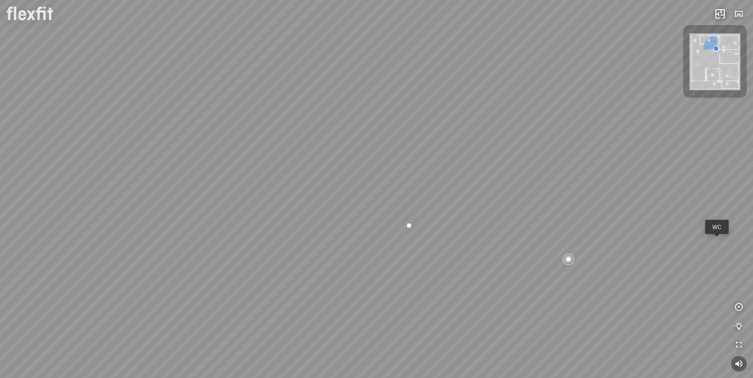
click at [409, 142] on div "Bếp WC Phòng ngủ master Phòng ngủ nhỏ 2 Phòng ngủ nhỏ 1 Bộ sưu tập phòng ăn Ari…" at bounding box center [376, 189] width 753 height 378
drag, startPoint x: 400, startPoint y: 139, endPoint x: 487, endPoint y: 176, distance: 94.2
click at [487, 176] on div "Bếp WC Phòng ngủ master Phòng ngủ nhỏ 2 Phòng ngủ nhỏ 1 Bộ sưu tập phòng ăn Ari…" at bounding box center [376, 189] width 753 height 378
drag, startPoint x: 253, startPoint y: 142, endPoint x: 247, endPoint y: 175, distance: 34.0
click at [247, 175] on div "Bếp WC Phòng ngủ master Phòng ngủ nhỏ 2 Phòng ngủ nhỏ 1 Bộ sưu tập phòng ăn Ari…" at bounding box center [376, 189] width 753 height 378
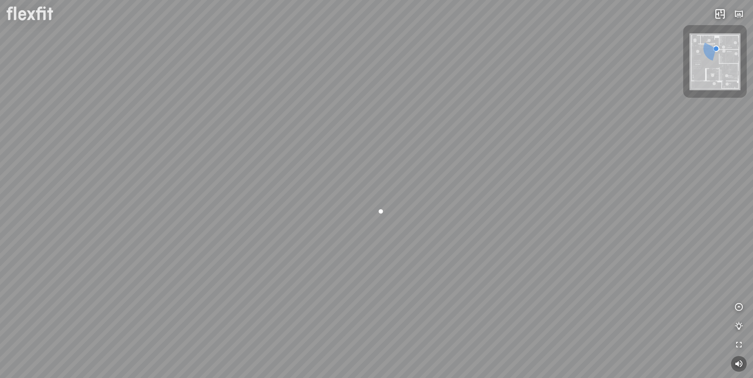
drag, startPoint x: 214, startPoint y: 198, endPoint x: 289, endPoint y: 203, distance: 74.7
click at [292, 195] on div "Bếp WC Phòng ngủ master Phòng ngủ nhỏ 2 Phòng ngủ nhỏ 1 Bộ sưu tập phòng ăn Ari…" at bounding box center [376, 189] width 753 height 378
drag, startPoint x: 314, startPoint y: 201, endPoint x: 292, endPoint y: 215, distance: 26.0
click at [292, 215] on div "Bếp WC Phòng ngủ master Phòng ngủ nhỏ 2 Phòng ngủ nhỏ 1 Bộ sưu tập phòng ăn Ari…" at bounding box center [376, 189] width 753 height 378
